Goal: Task Accomplishment & Management: Complete application form

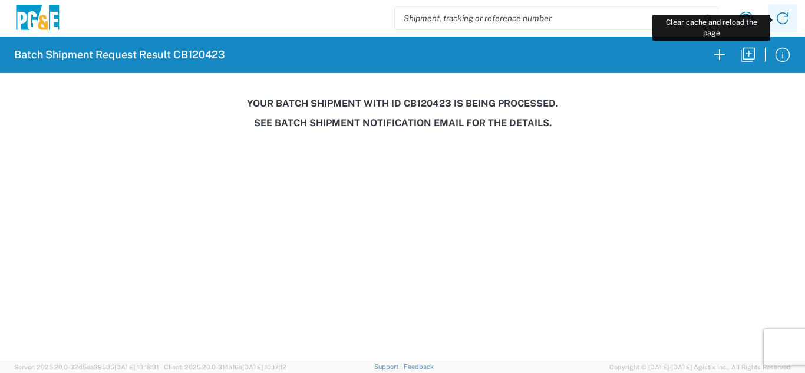
click at [783, 22] on icon at bounding box center [782, 18] width 19 height 19
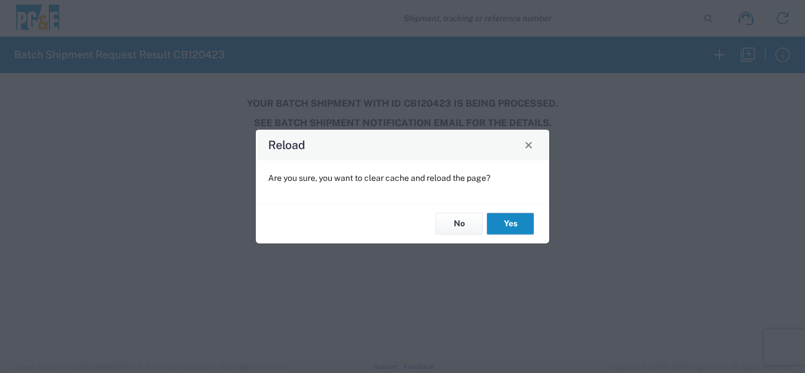
click at [512, 220] on button "Yes" at bounding box center [510, 224] width 47 height 22
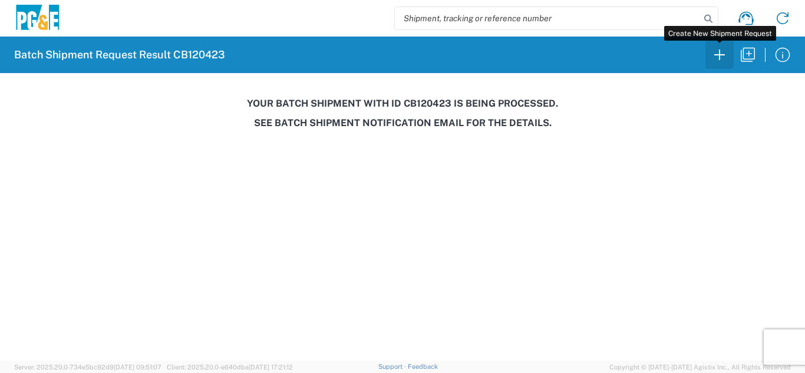
click at [717, 54] on icon "button" at bounding box center [719, 54] width 19 height 19
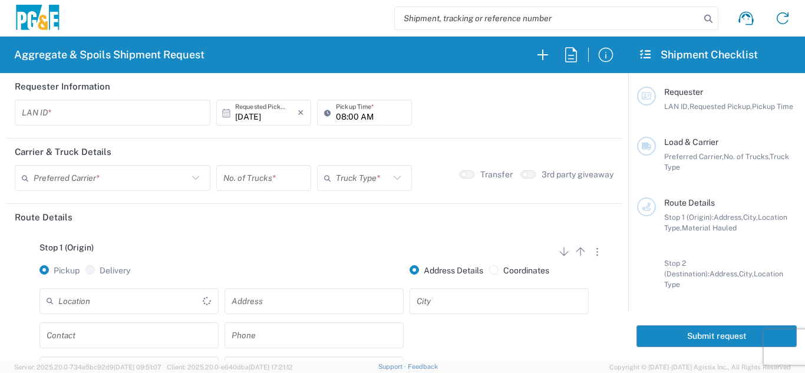
click at [64, 116] on input "text" at bounding box center [112, 113] width 181 height 21
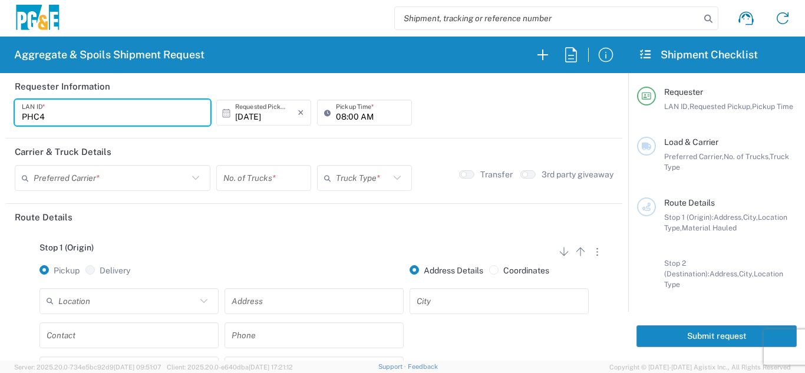
type input "PHC4"
click at [337, 113] on input "08:00 AM" at bounding box center [370, 113] width 69 height 21
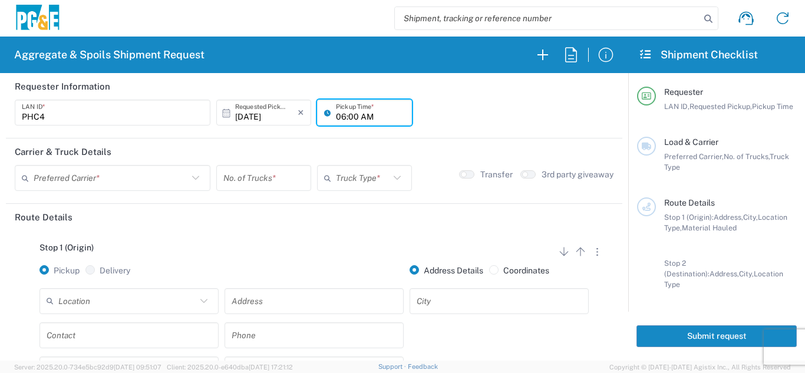
click at [352, 112] on input "06:00 AM" at bounding box center [370, 113] width 69 height 21
click at [351, 113] on input "06:00 AM" at bounding box center [370, 113] width 69 height 21
type input "06:30 AM"
click at [153, 176] on input "text" at bounding box center [111, 178] width 154 height 21
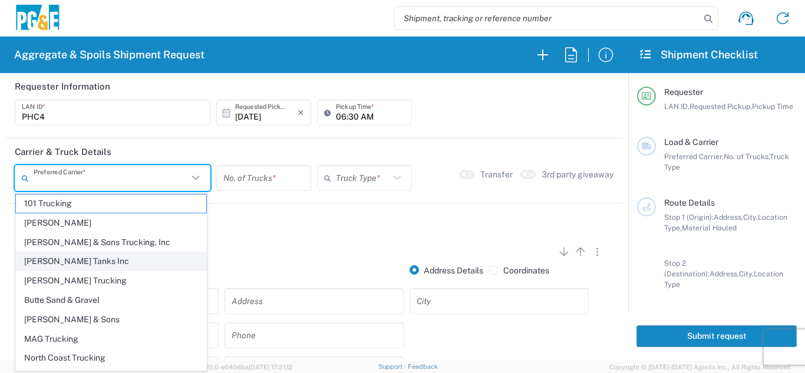
click at [88, 259] on span "[PERSON_NAME] Tanks Inc" at bounding box center [111, 261] width 190 height 18
type input "[PERSON_NAME] Tanks Inc"
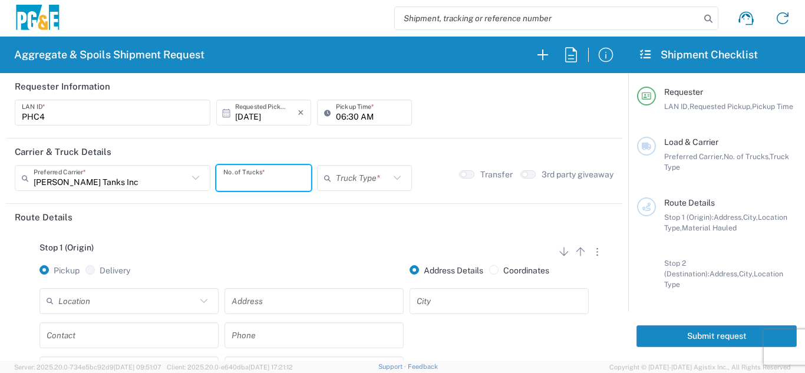
click at [244, 180] on input "number" at bounding box center [263, 178] width 81 height 21
type input "1"
click at [327, 181] on icon at bounding box center [330, 178] width 12 height 19
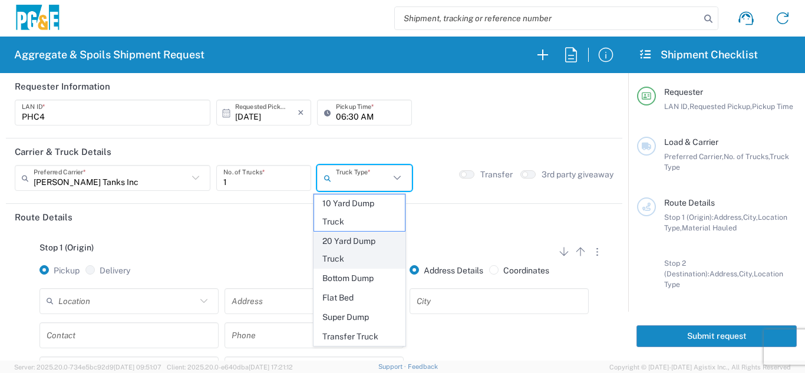
click at [354, 239] on span "20 Yard Dump Truck" at bounding box center [359, 250] width 91 height 37
type input "20 Yard Dump Truck"
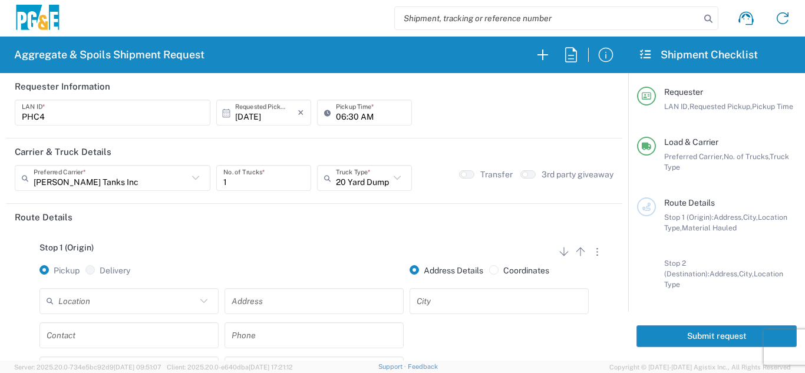
click at [288, 231] on div "Stop 1 (Origin) Add Stop Above Add Stop Below Remove Stop Pickup Delivery Addre…" at bounding box center [314, 322] width 599 height 185
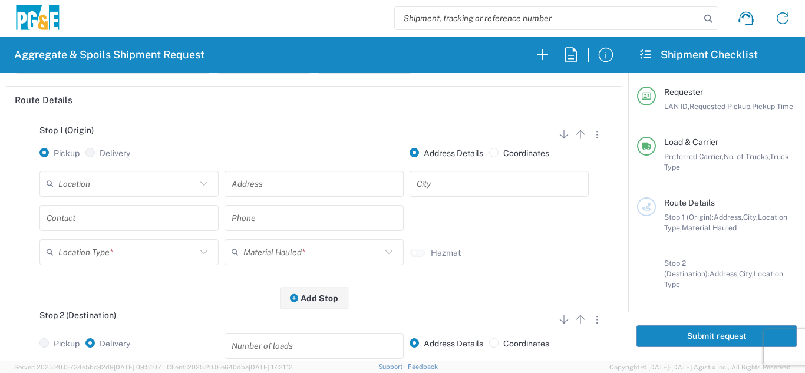
scroll to position [118, 0]
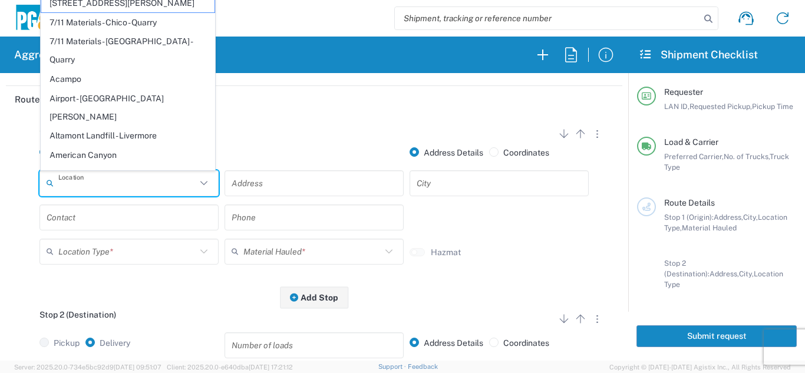
click at [152, 184] on input "text" at bounding box center [127, 183] width 138 height 21
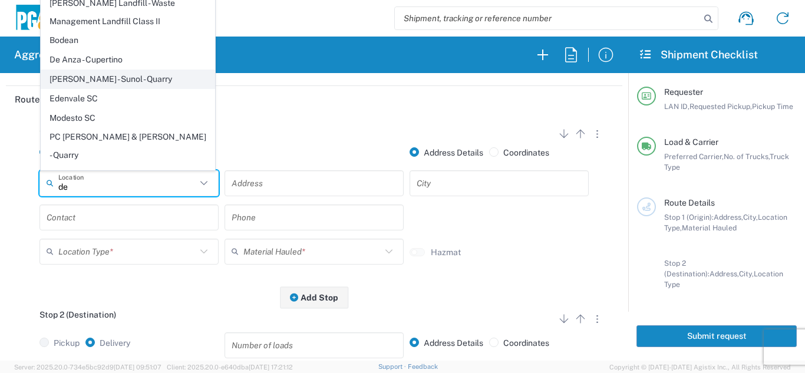
click at [123, 77] on span "[PERSON_NAME] - Sunol - Quarry" at bounding box center [127, 79] width 173 height 18
type input "[PERSON_NAME] - Sunol - Quarry"
type input "[STREET_ADDRESS]"
type input "Sunol"
type input "Quarry"
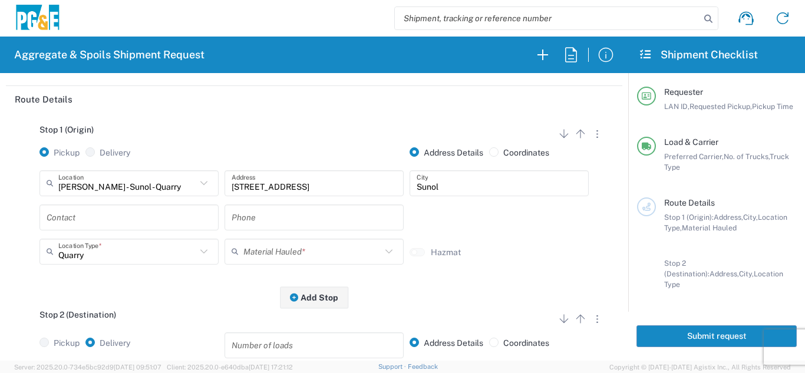
click at [93, 223] on input "text" at bounding box center [129, 217] width 165 height 21
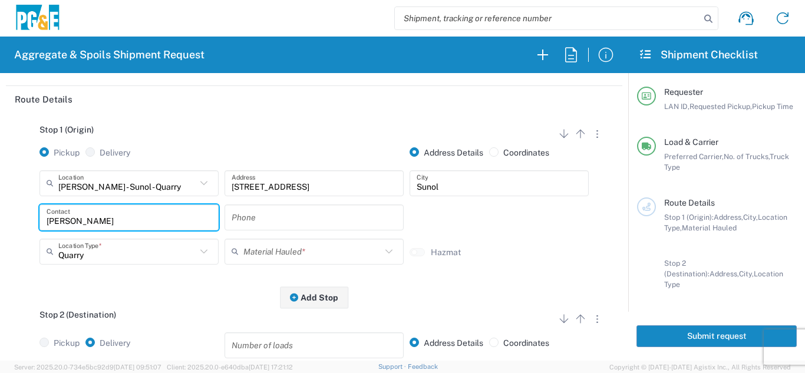
type input "[PERSON_NAME]"
click at [248, 223] on input "text" at bounding box center [314, 217] width 165 height 21
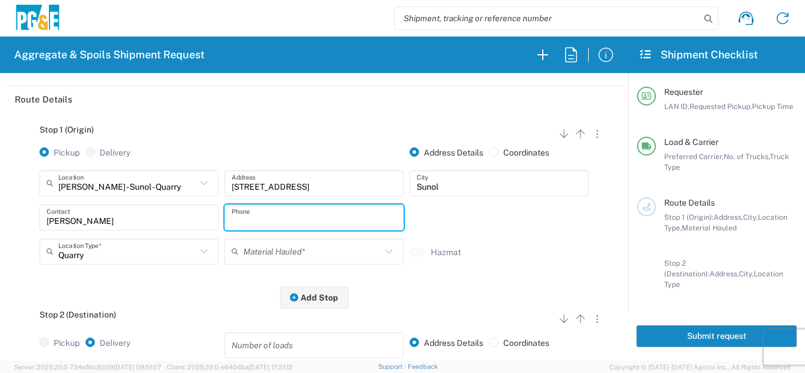
click at [300, 217] on input "text" at bounding box center [314, 217] width 165 height 21
paste input "[PHONE_NUMBER]"
type input "[PHONE_NUMBER]"
click at [256, 255] on input "text" at bounding box center [312, 251] width 138 height 21
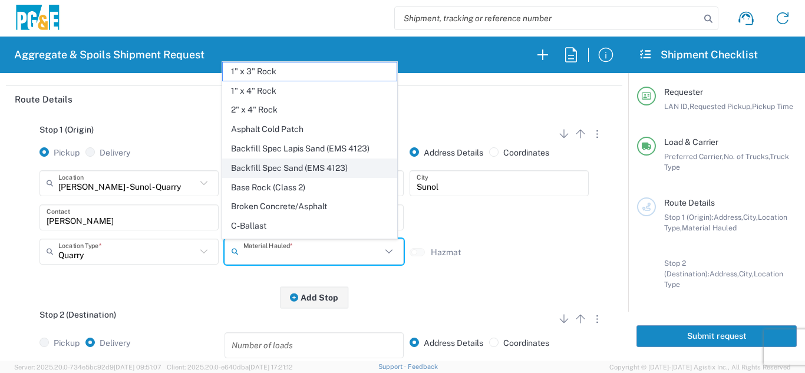
click at [335, 164] on span "Backfill Spec Sand (EMS 4123)" at bounding box center [309, 168] width 173 height 18
type input "Backfill Spec Sand (EMS 4123)"
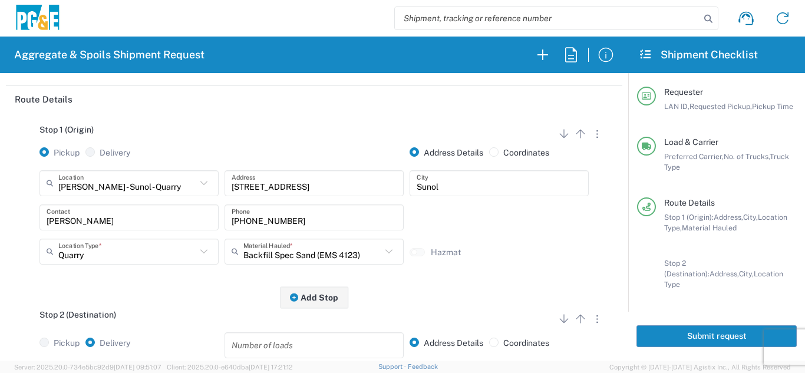
click at [230, 288] on div "Stop 1 (Origin) Add Stop Above Add Stop Below Remove Stop Pickup Delivery Addre…" at bounding box center [314, 205] width 599 height 185
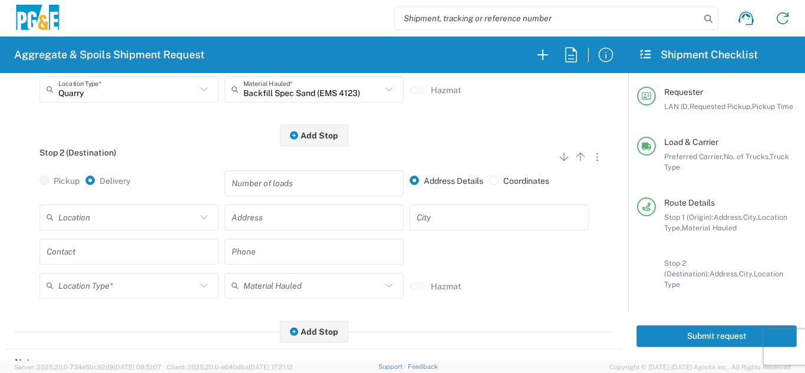
scroll to position [295, 0]
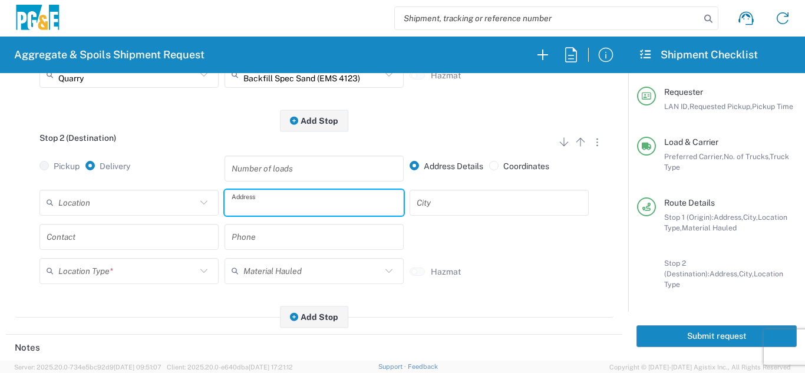
click at [271, 211] on input "text" at bounding box center [314, 202] width 165 height 21
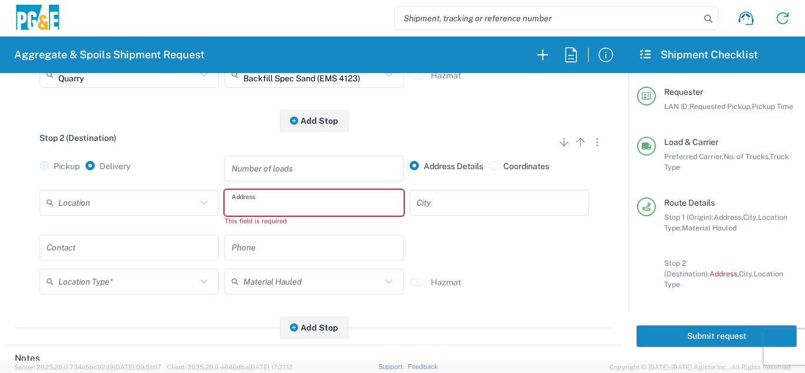
click at [308, 203] on input "text" at bounding box center [314, 202] width 165 height 21
paste input "[STREET_ADDRESS][PERSON_NAME][PERSON_NAME]"
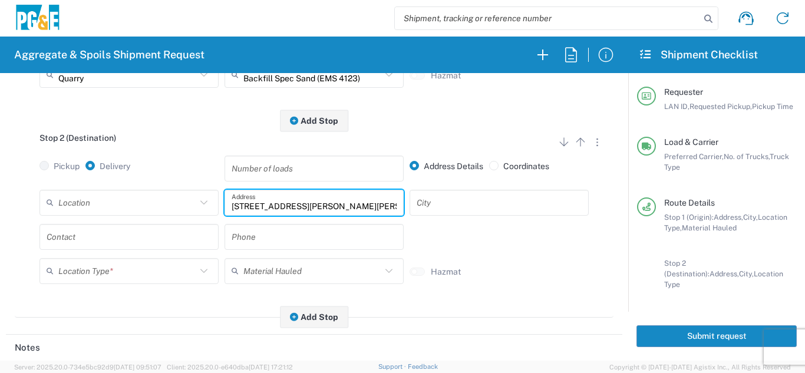
type input "[STREET_ADDRESS][PERSON_NAME][PERSON_NAME]"
click at [458, 209] on input "text" at bounding box center [499, 202] width 165 height 21
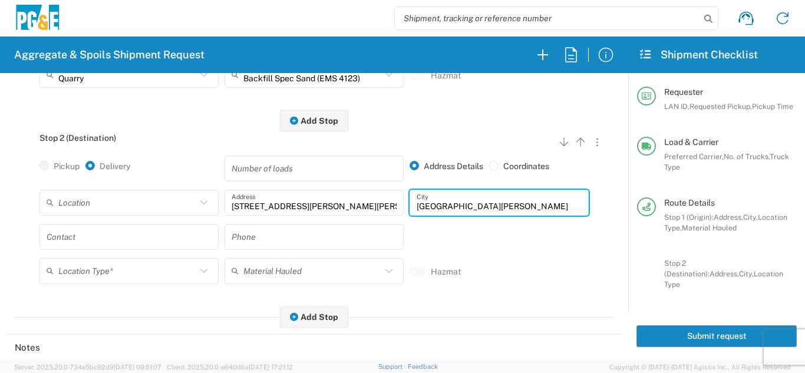
type input "[GEOGRAPHIC_DATA][PERSON_NAME]"
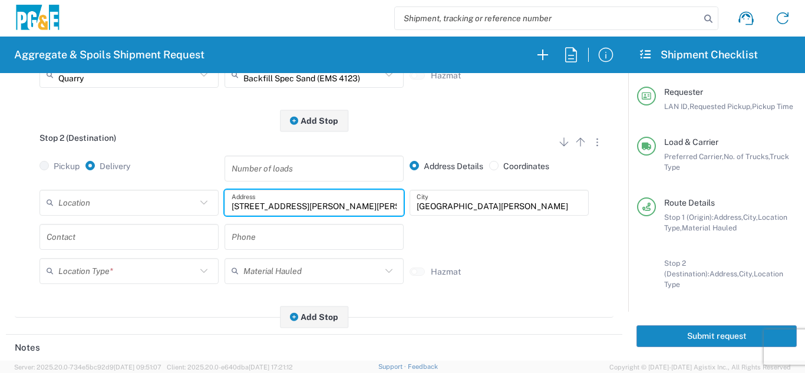
click at [373, 204] on input "[STREET_ADDRESS][PERSON_NAME][PERSON_NAME]" at bounding box center [314, 202] width 165 height 21
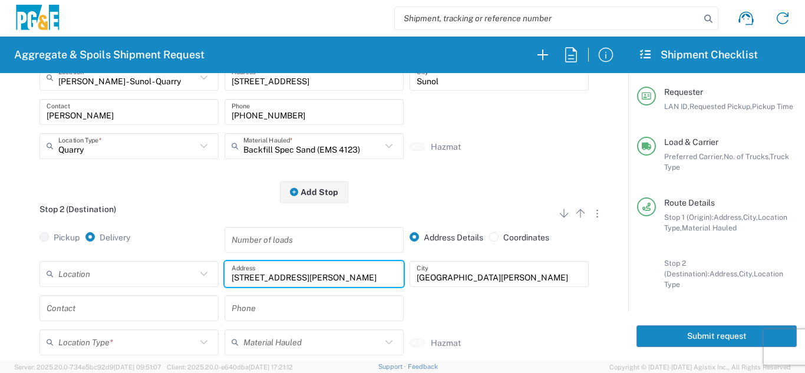
scroll to position [118, 0]
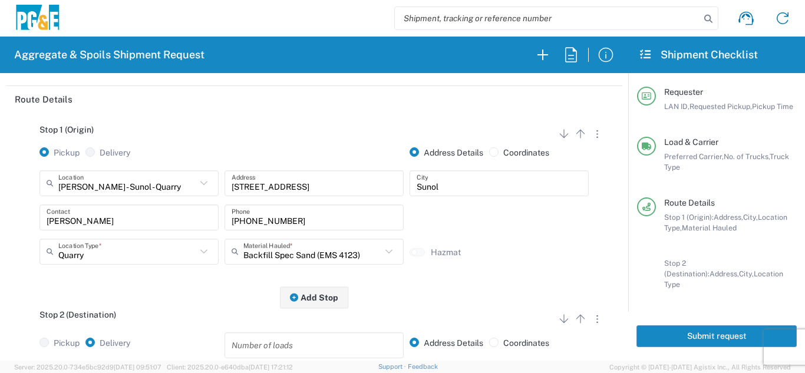
type input "[STREET_ADDRESS][PERSON_NAME]"
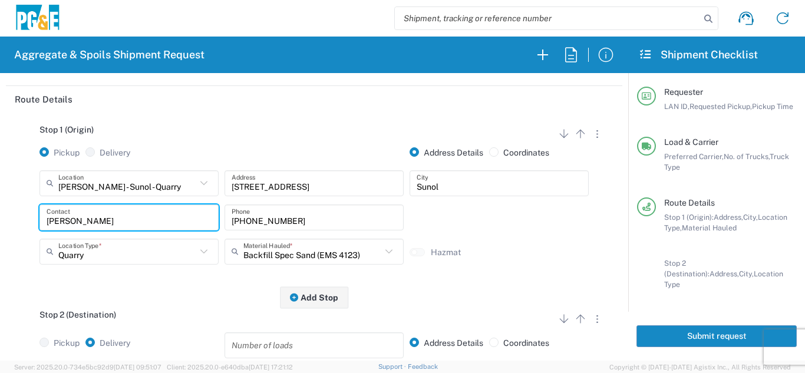
drag, startPoint x: 159, startPoint y: 223, endPoint x: 5, endPoint y: 223, distance: 154.4
click at [5, 223] on form "Requester Information PHC4 LAN ID * [DATE] × Requested Pickup * Cancel Apply 06…" at bounding box center [314, 217] width 628 height 288
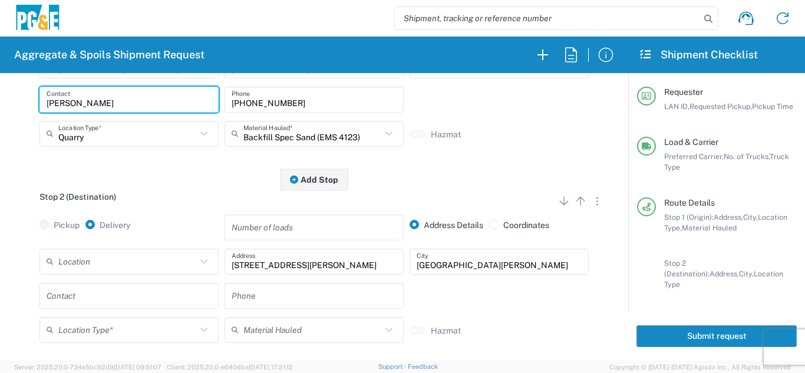
click at [87, 289] on input "text" at bounding box center [129, 295] width 165 height 21
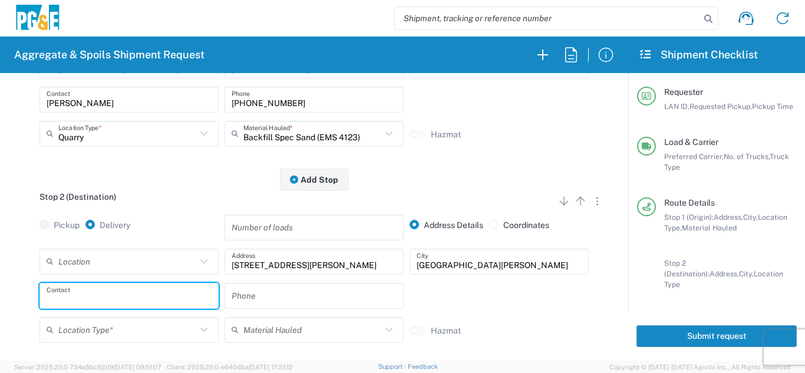
paste input "[PERSON_NAME]"
type input "[PERSON_NAME]"
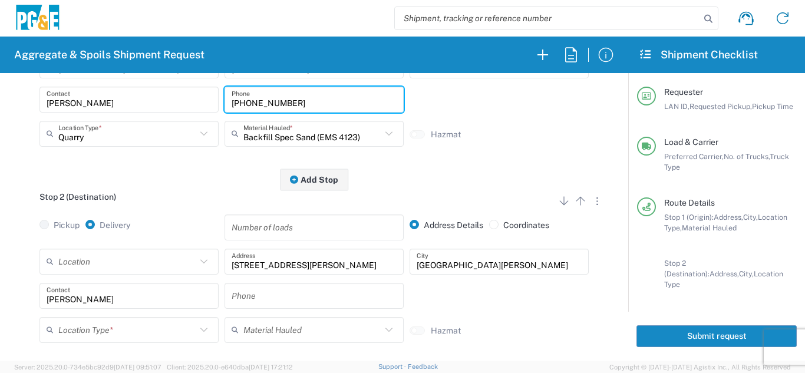
drag, startPoint x: 302, startPoint y: 97, endPoint x: 215, endPoint y: 101, distance: 86.7
click at [215, 101] on div "[PERSON_NAME] Contact [PHONE_NUMBER] Phone" at bounding box center [314, 104] width 555 height 34
click at [280, 298] on input "text" at bounding box center [314, 295] width 165 height 21
paste input "[PHONE_NUMBER]"
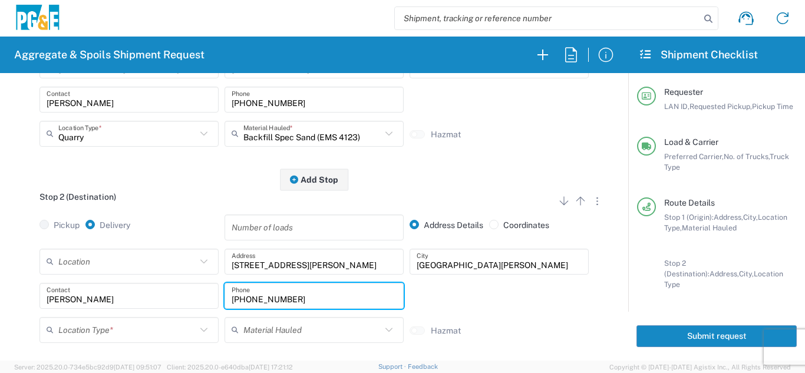
scroll to position [354, 0]
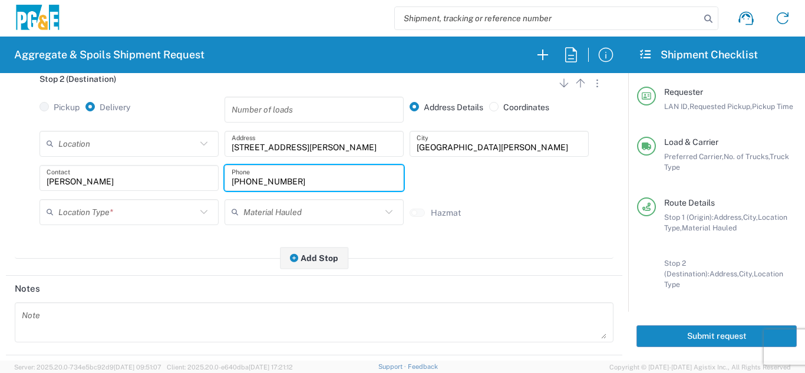
type input "[PHONE_NUMBER]"
click at [133, 224] on div "Location Type *" at bounding box center [128, 212] width 179 height 26
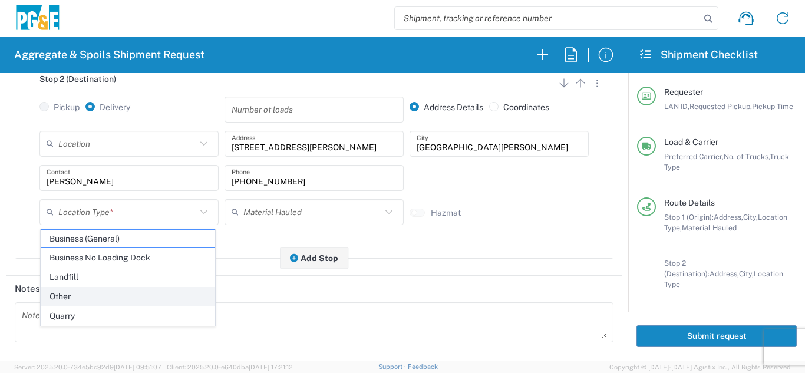
click at [81, 289] on span "Other" at bounding box center [127, 297] width 173 height 18
type input "Other"
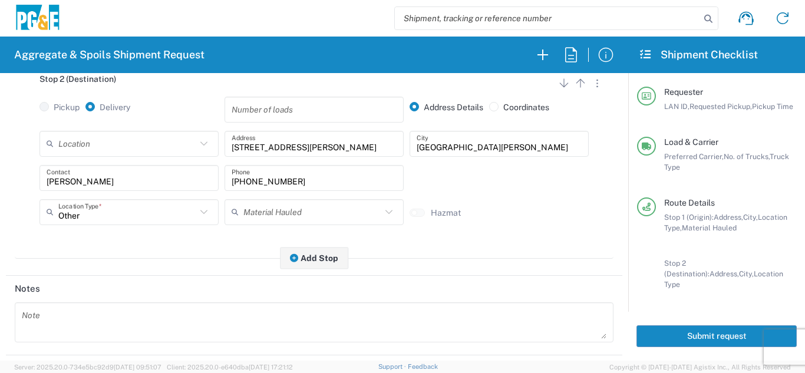
click at [95, 270] on main "Stop 1 (Origin) Add Stop Above Add Stop Below Remove Stop Pickup Delivery Addre…" at bounding box center [314, 74] width 616 height 394
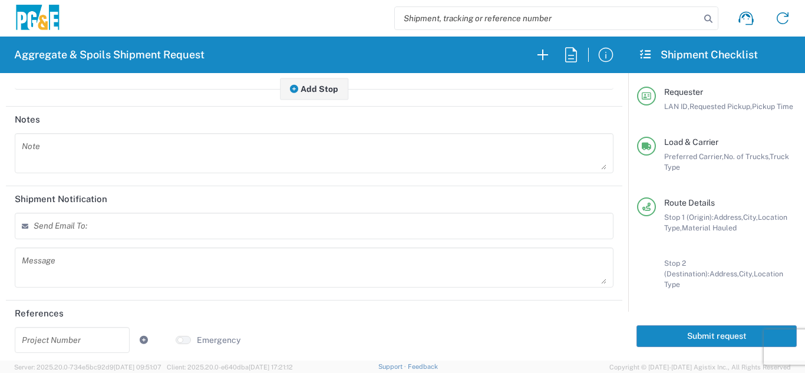
scroll to position [529, 0]
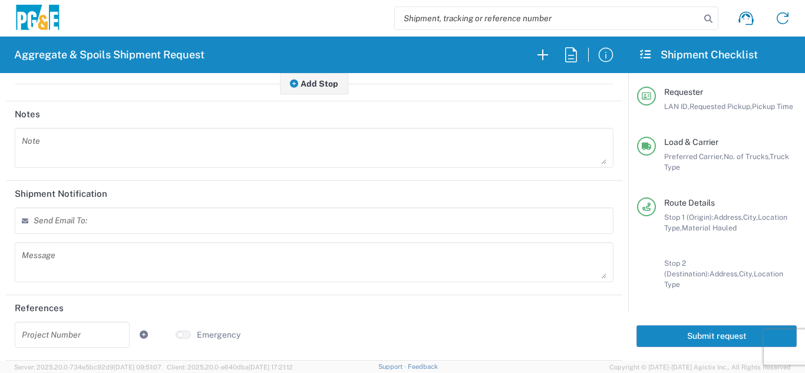
click at [84, 331] on input "text" at bounding box center [72, 334] width 101 height 21
paste input "35565632"
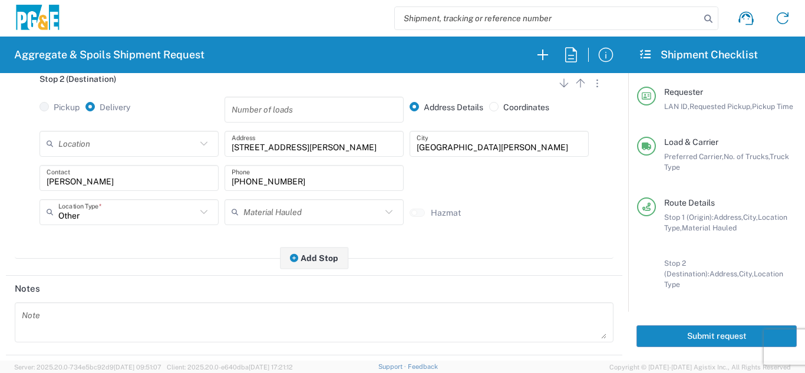
scroll to position [412, 0]
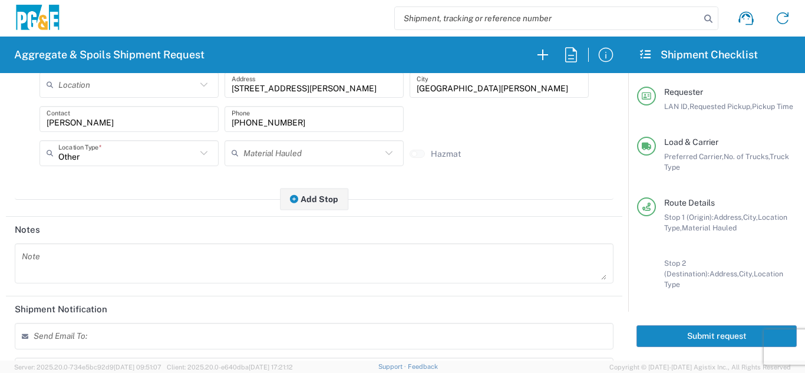
type input "35565632"
click at [169, 271] on textarea at bounding box center [314, 263] width 585 height 33
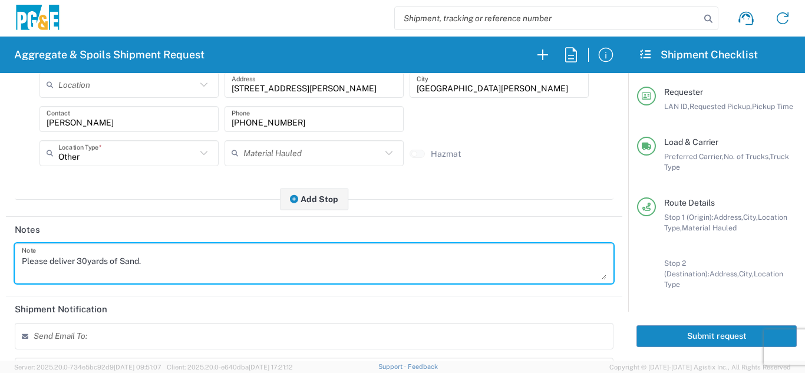
drag, startPoint x: 154, startPoint y: 262, endPoint x: 0, endPoint y: 268, distance: 153.9
click at [0, 268] on form "Requester Information PHC4 LAN ID * [DATE] × Requested Pickup * Cancel Apply 06…" at bounding box center [314, 217] width 628 height 288
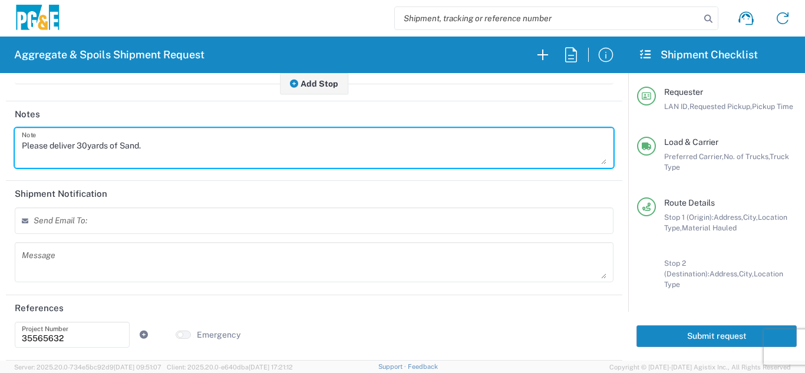
scroll to position [529, 0]
type textarea "Please deliver 30yards of Sand."
click at [130, 258] on textarea at bounding box center [314, 262] width 585 height 33
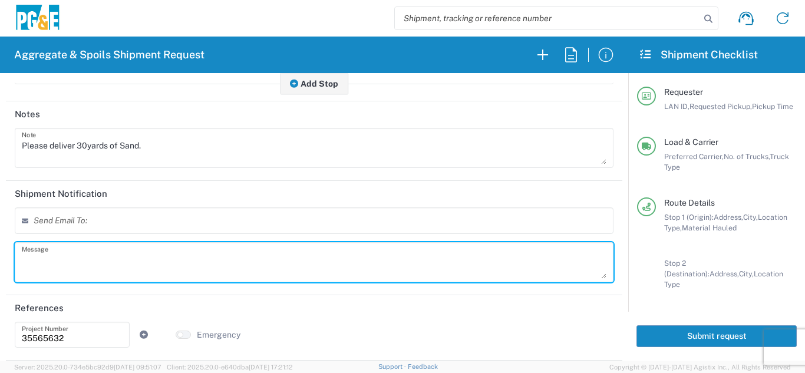
paste textarea "Please deliver 30yards of Sand."
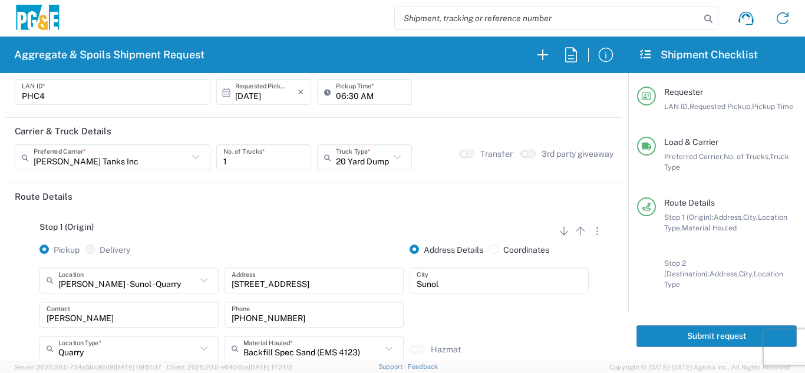
scroll to position [0, 0]
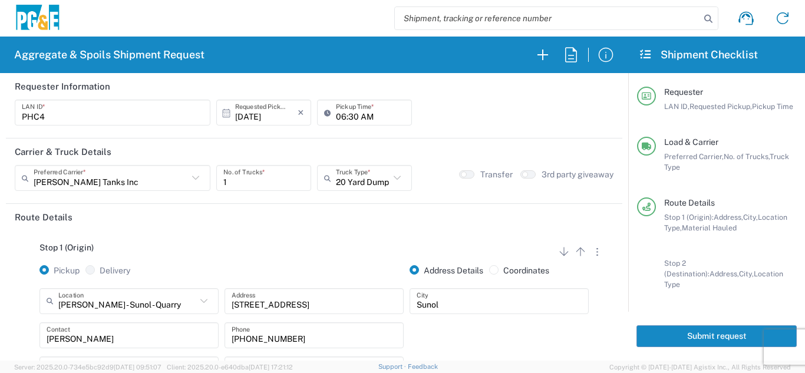
type textarea "Please deliver 30yards of Sand."
click at [691, 327] on button "Submit request" at bounding box center [716, 336] width 160 height 22
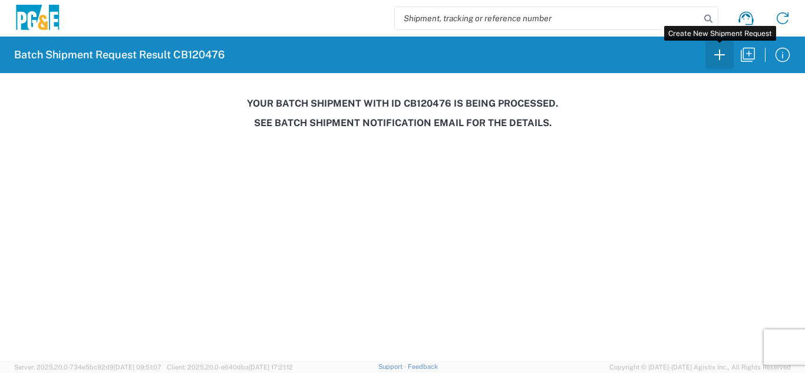
click at [725, 54] on icon "button" at bounding box center [719, 54] width 19 height 19
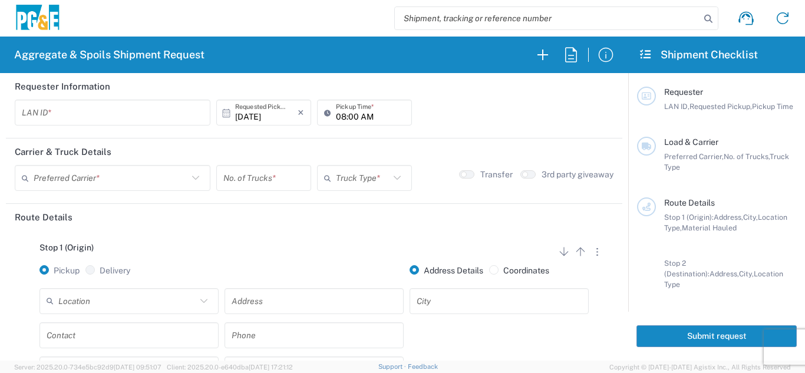
click at [92, 107] on input "text" at bounding box center [112, 113] width 181 height 21
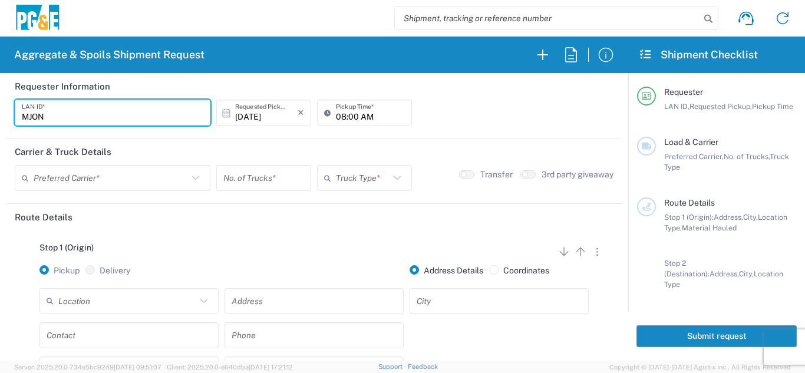
type input "MJON"
click at [331, 116] on icon at bounding box center [330, 112] width 12 height 19
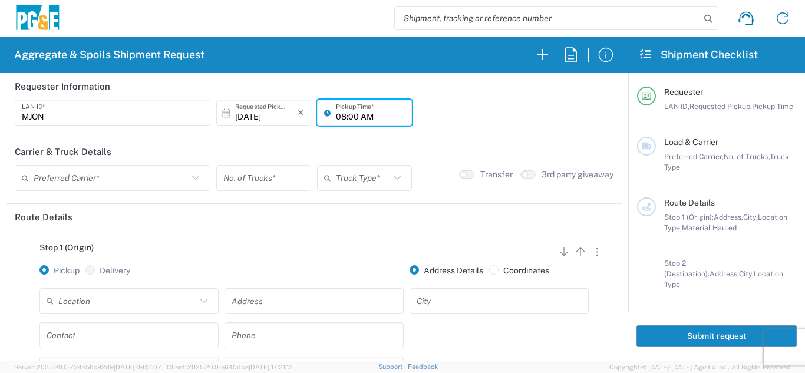
click at [337, 113] on input "08:00 AM" at bounding box center [370, 113] width 69 height 21
click at [351, 114] on input "06:00 AM" at bounding box center [370, 113] width 69 height 21
type input "06:30 AM"
click at [153, 173] on input "text" at bounding box center [111, 178] width 154 height 21
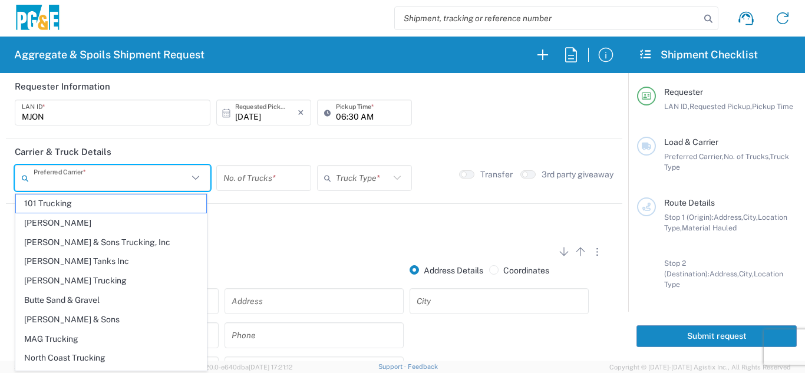
click at [63, 280] on span "[PERSON_NAME] Trucking" at bounding box center [111, 281] width 190 height 18
type input "[PERSON_NAME] Trucking"
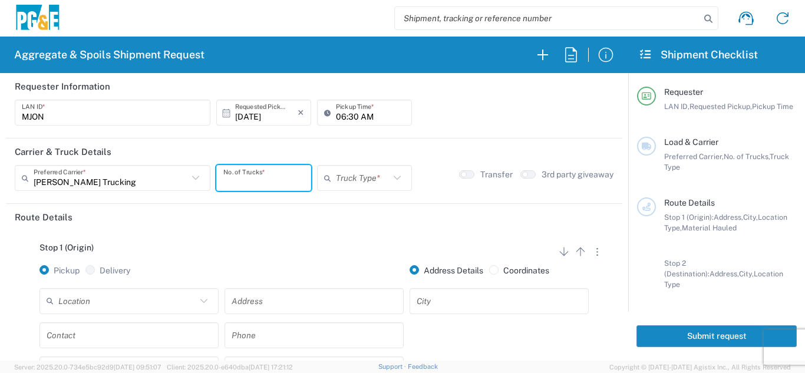
click at [265, 180] on input "number" at bounding box center [263, 178] width 81 height 21
type input "2"
click at [336, 187] on input "text" at bounding box center [363, 178] width 54 height 21
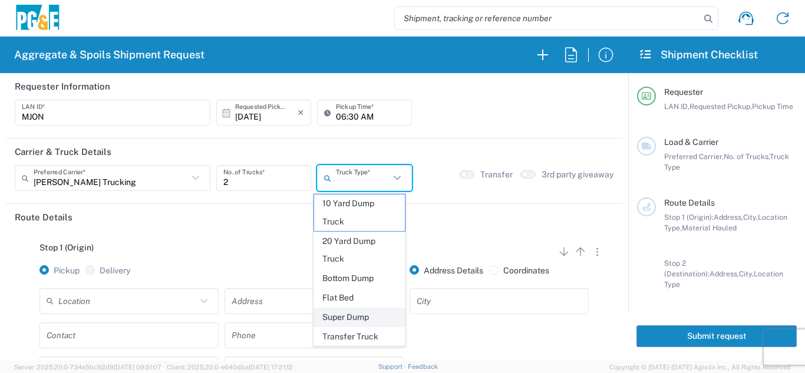
click at [354, 323] on span "Super Dump" at bounding box center [359, 317] width 91 height 18
type input "Super Dump"
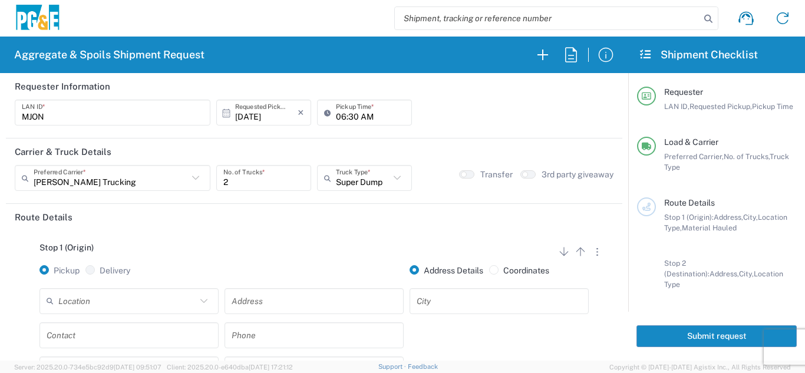
click at [303, 247] on div "Stop 1 (Origin) Add Stop Above Add Stop Below Remove Stop" at bounding box center [314, 254] width 599 height 22
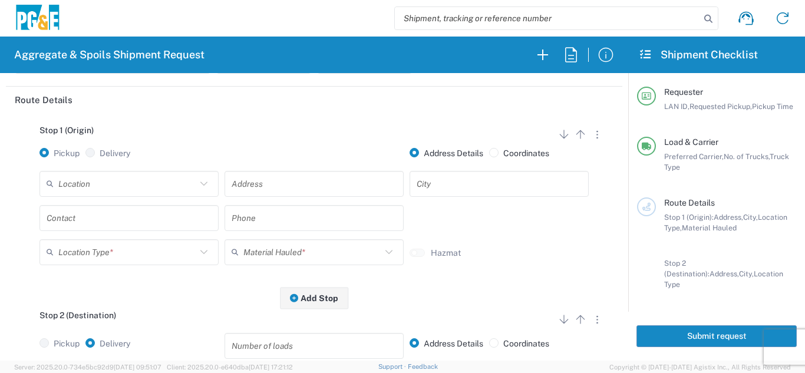
scroll to position [118, 0]
click at [117, 183] on input "text" at bounding box center [127, 183] width 138 height 21
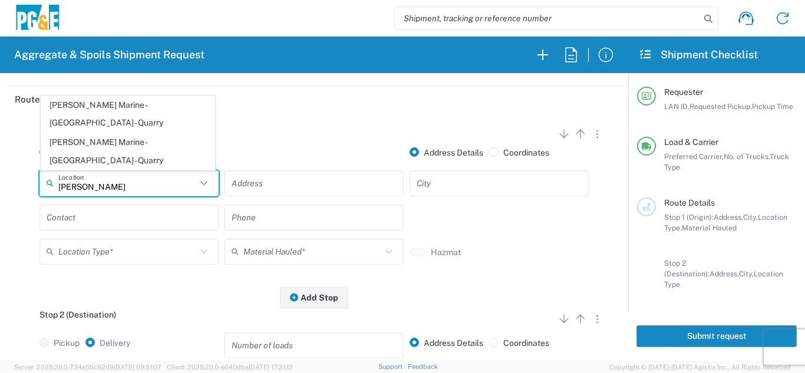
click at [130, 133] on span "[PERSON_NAME] Marine - [GEOGRAPHIC_DATA] - Quarry" at bounding box center [127, 114] width 173 height 37
type input "[PERSON_NAME] Marine - [GEOGRAPHIC_DATA] - Quarry"
type input "[STREET_ADDRESS]"
type input "Petaluma"
type input "Quarry"
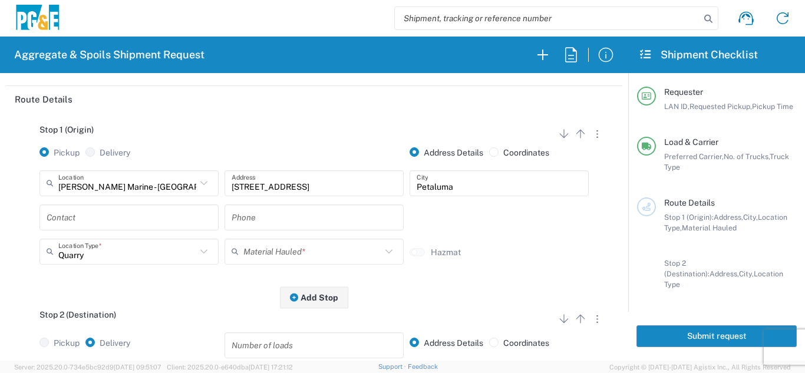
click at [117, 233] on div "Contact" at bounding box center [129, 221] width 185 height 34
click at [124, 227] on input "text" at bounding box center [129, 217] width 165 height 21
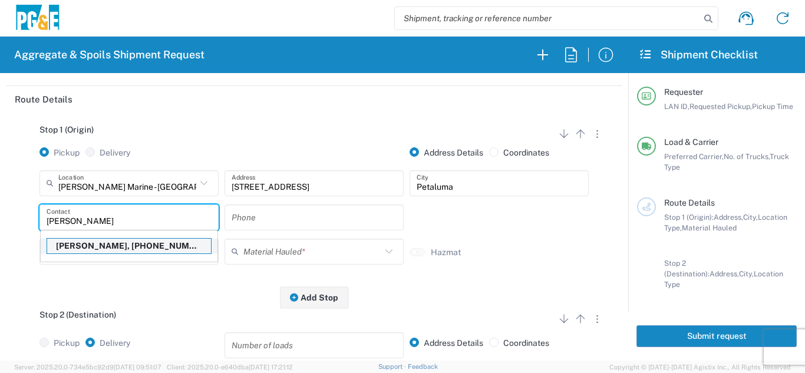
type input "[PERSON_NAME]"
click at [122, 249] on p "[PERSON_NAME], [PHONE_NUMBER]" at bounding box center [129, 246] width 164 height 15
type input "mjon"
type input "[PERSON_NAME]"
type input "[PHONE_NUMBER]"
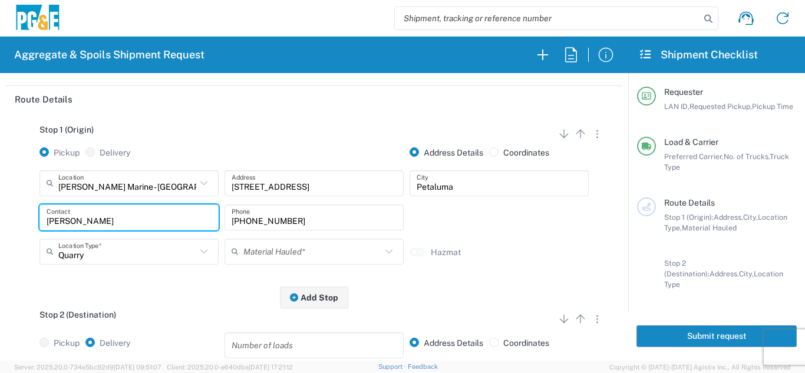
click at [268, 252] on input "text" at bounding box center [312, 251] width 138 height 21
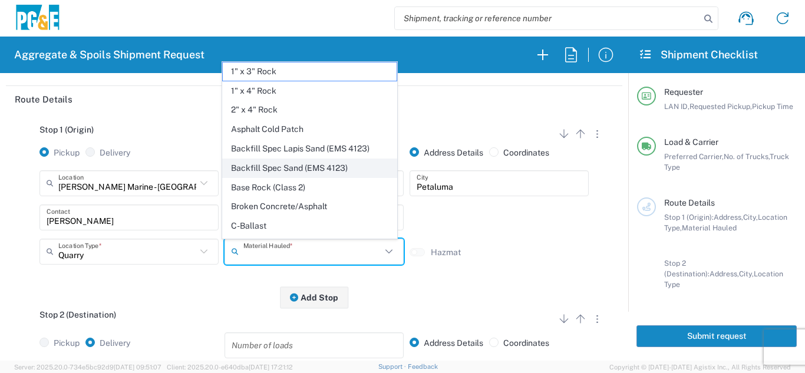
click at [312, 168] on span "Backfill Spec Sand (EMS 4123)" at bounding box center [309, 168] width 173 height 18
type input "Backfill Spec Sand (EMS 4123)"
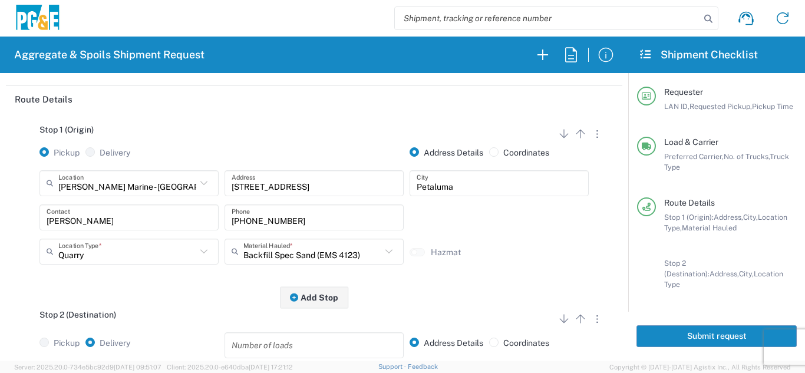
click at [169, 311] on div "Stop 2 (Destination) Add Stop Above Add Stop Below Remove Stop" at bounding box center [314, 321] width 599 height 22
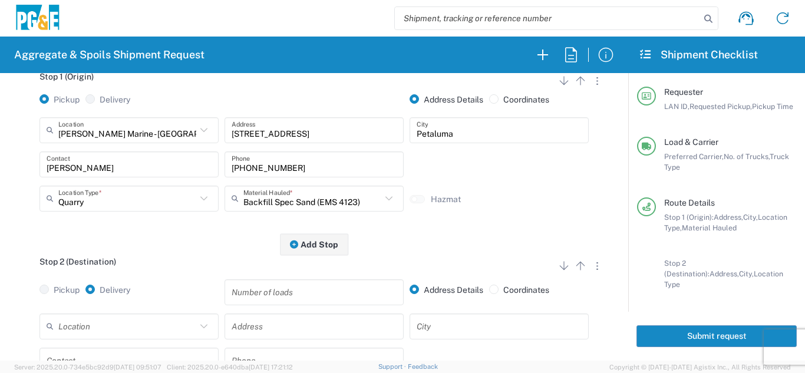
scroll to position [236, 0]
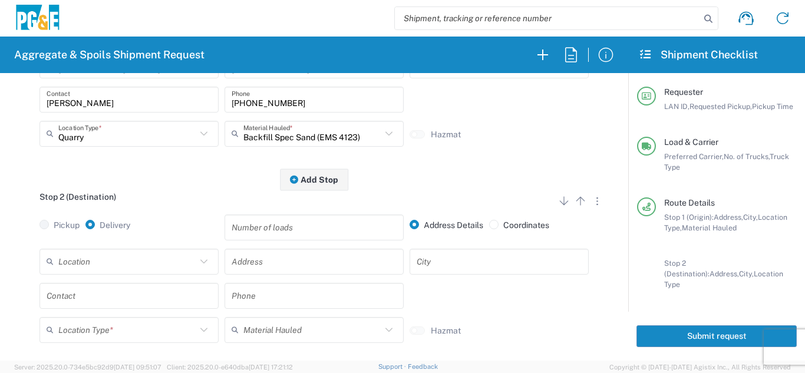
click at [138, 259] on input "text" at bounding box center [127, 261] width 138 height 21
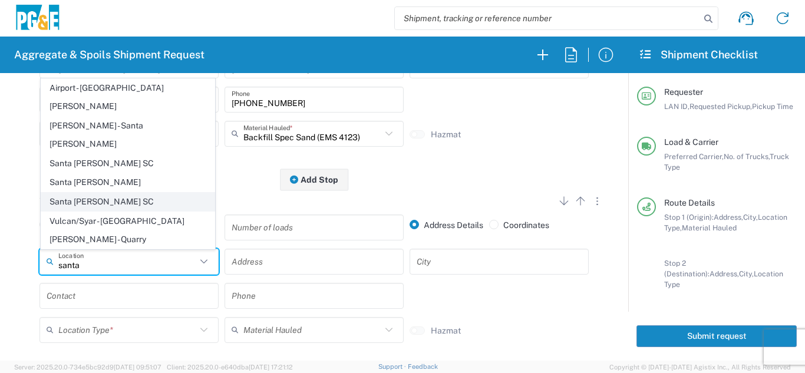
click at [129, 211] on span "Santa [PERSON_NAME] SC" at bounding box center [127, 202] width 173 height 18
type input "Santa [PERSON_NAME] SC"
type input "[STREET_ADDRESS]"
type input "Santa [PERSON_NAME]"
type input "Business No Loading Dock"
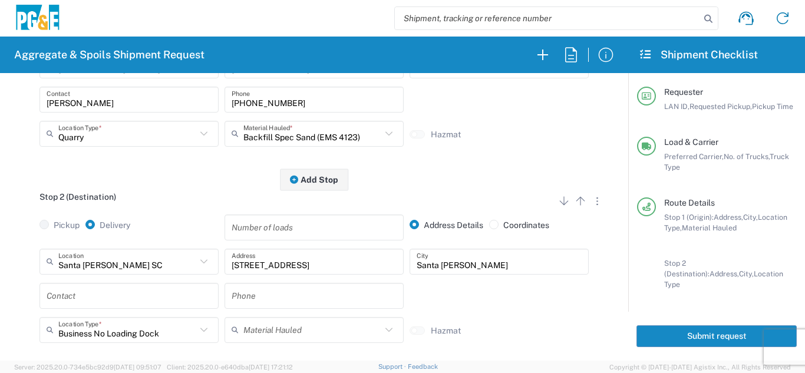
click at [123, 298] on input "text" at bounding box center [129, 295] width 165 height 21
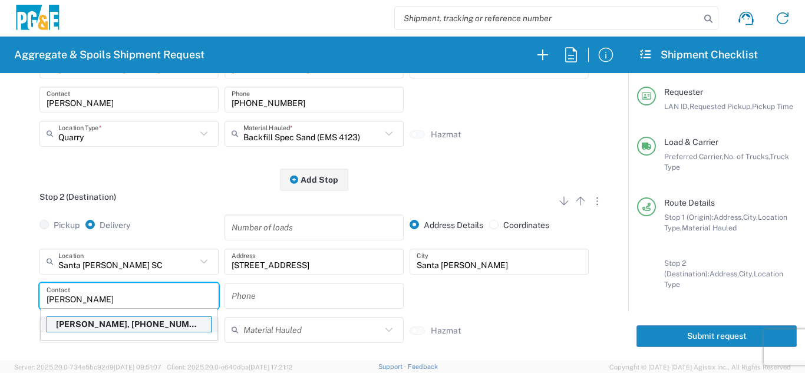
click at [110, 325] on p "[PERSON_NAME], [PHONE_NUMBER]" at bounding box center [129, 324] width 164 height 15
type input "[PERSON_NAME]"
type input "[PHONE_NUMBER]"
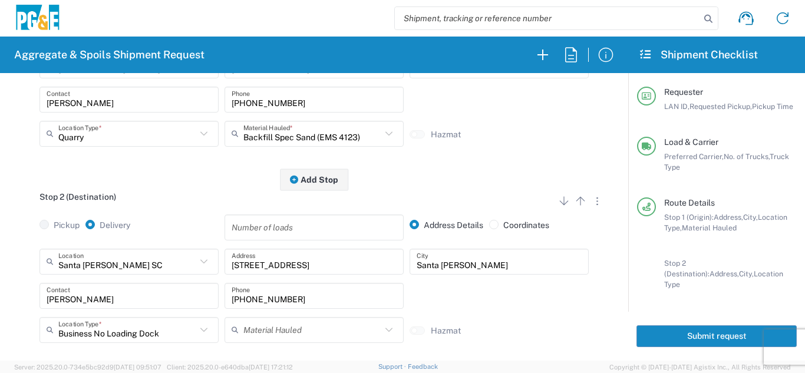
click at [21, 308] on div "Santa [PERSON_NAME] SC Location [GEOGRAPHIC_DATA][PERSON_NAME] [GEOGRAPHIC_DATA…" at bounding box center [314, 300] width 599 height 103
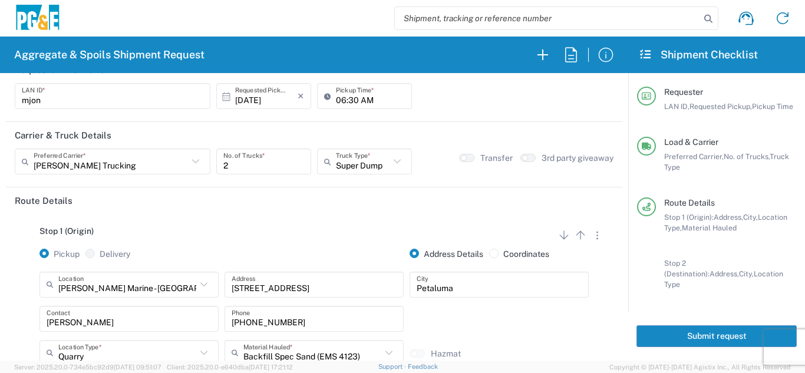
scroll to position [0, 0]
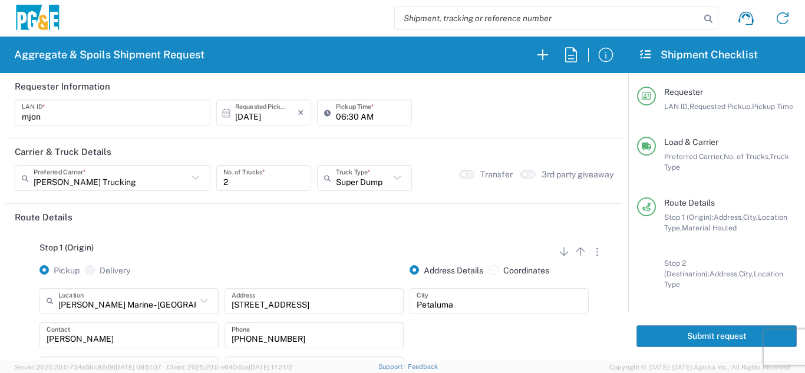
click at [698, 326] on button "Submit request" at bounding box center [716, 336] width 160 height 22
